Goal: Information Seeking & Learning: Compare options

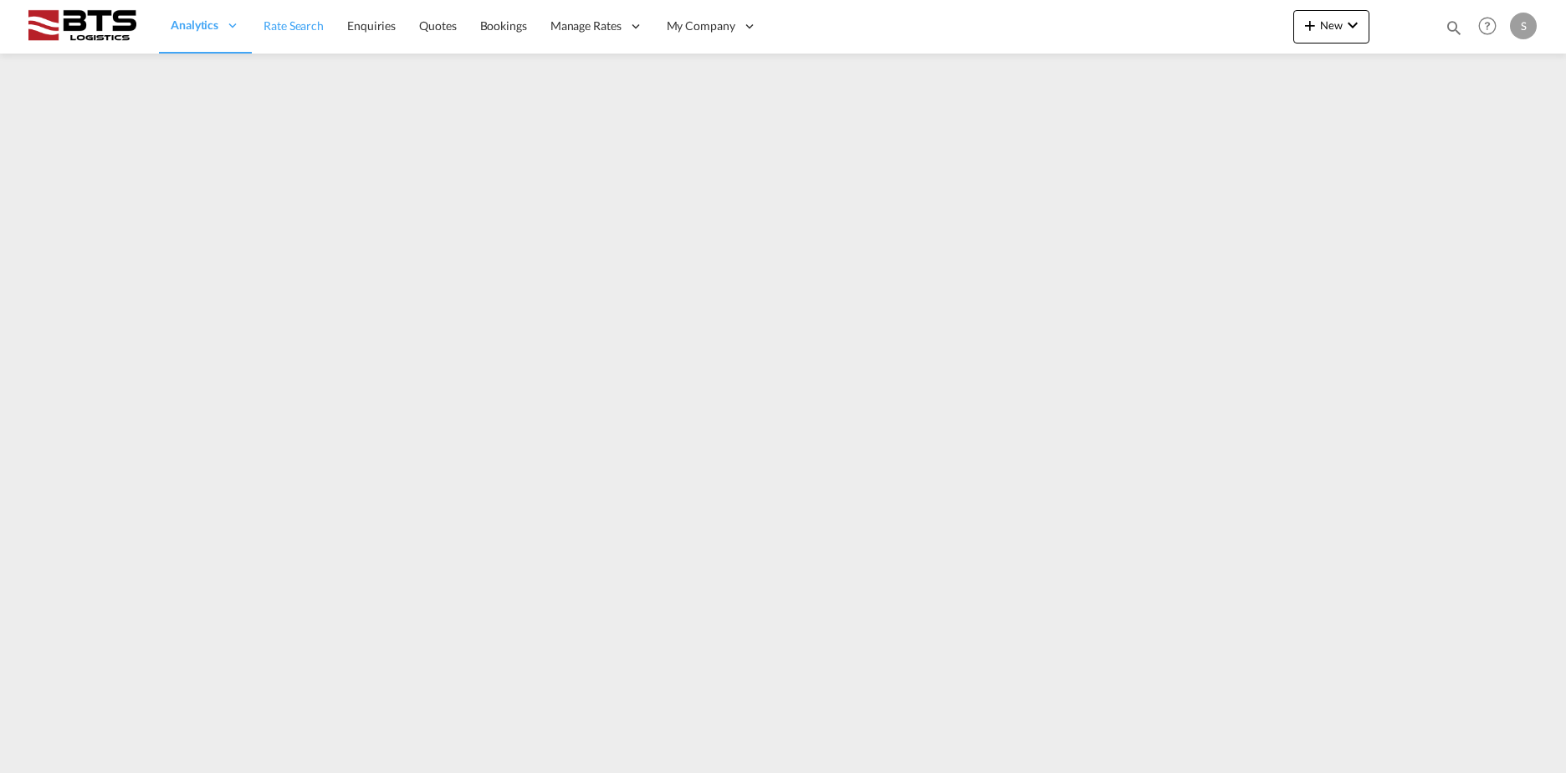
click at [298, 35] on link "Rate Search" at bounding box center [294, 26] width 84 height 54
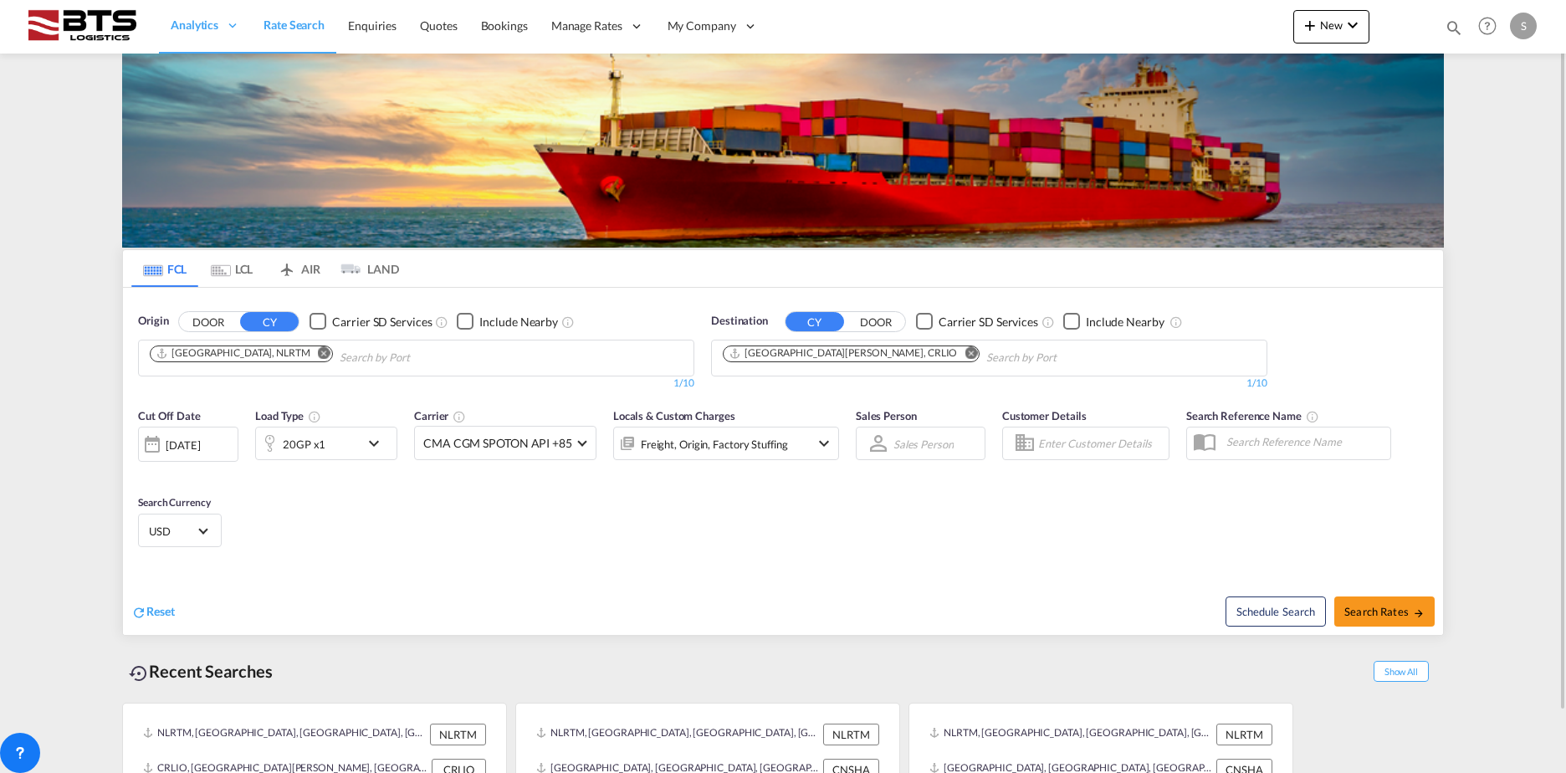
click at [965, 354] on md-icon "Remove" at bounding box center [971, 352] width 13 height 13
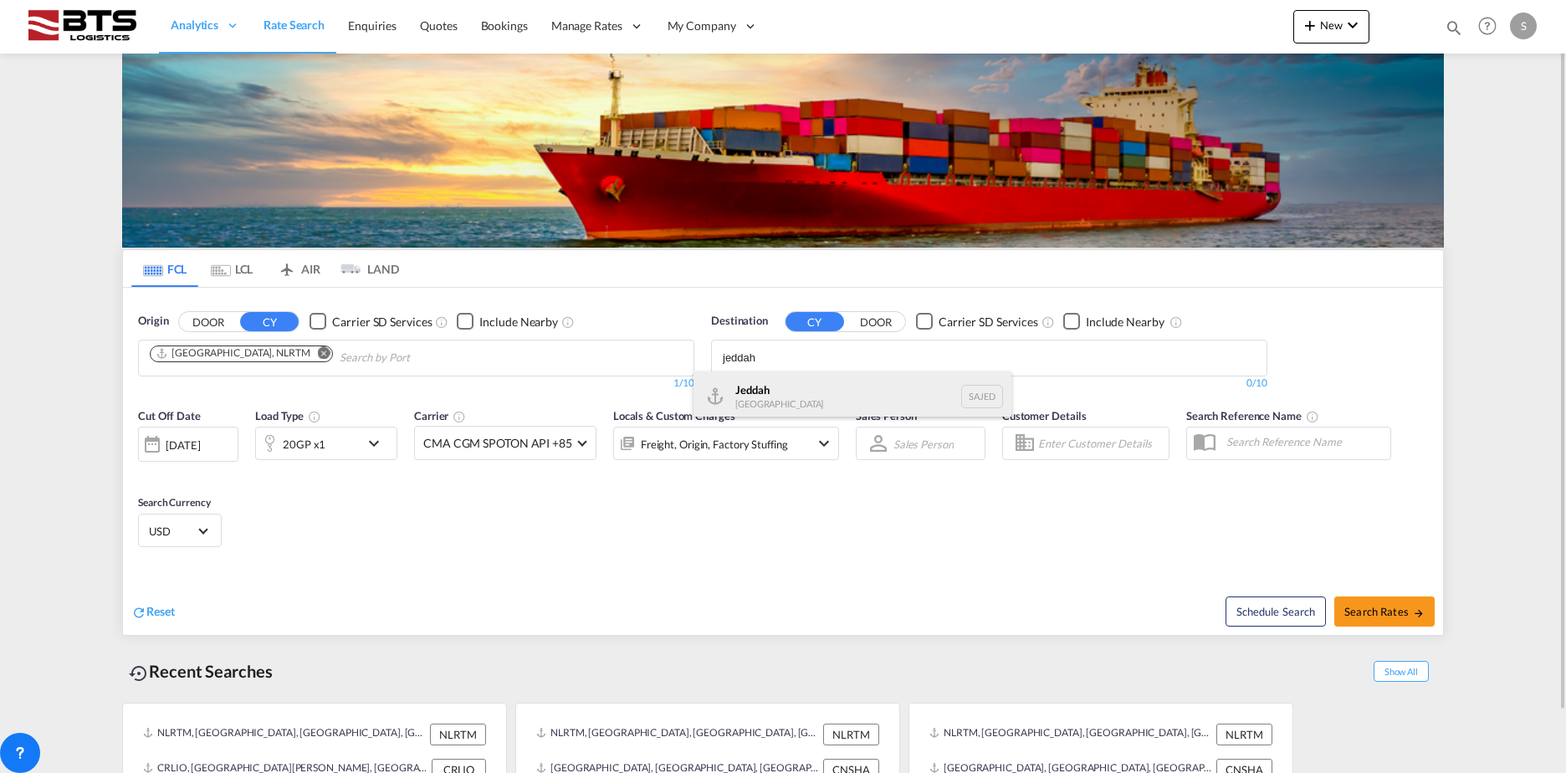
type input "jeddah"
click at [802, 403] on div "Jeddah [GEOGRAPHIC_DATA] SAJED" at bounding box center [853, 397] width 318 height 50
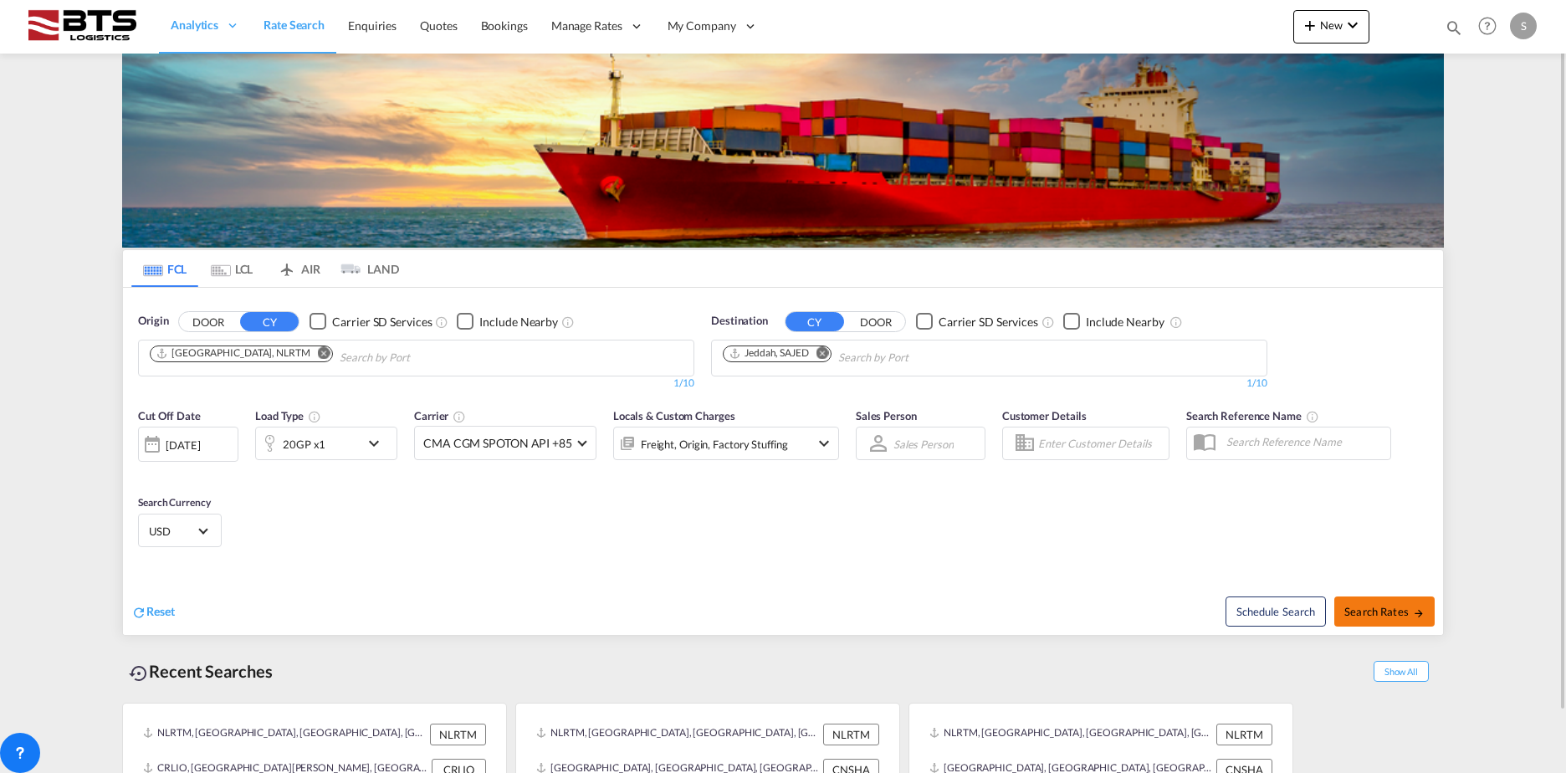
click at [1374, 614] on span "Search Rates" at bounding box center [1385, 611] width 80 height 13
type input "NLRTM to SAJED / [DATE]"
